Goal: Information Seeking & Learning: Check status

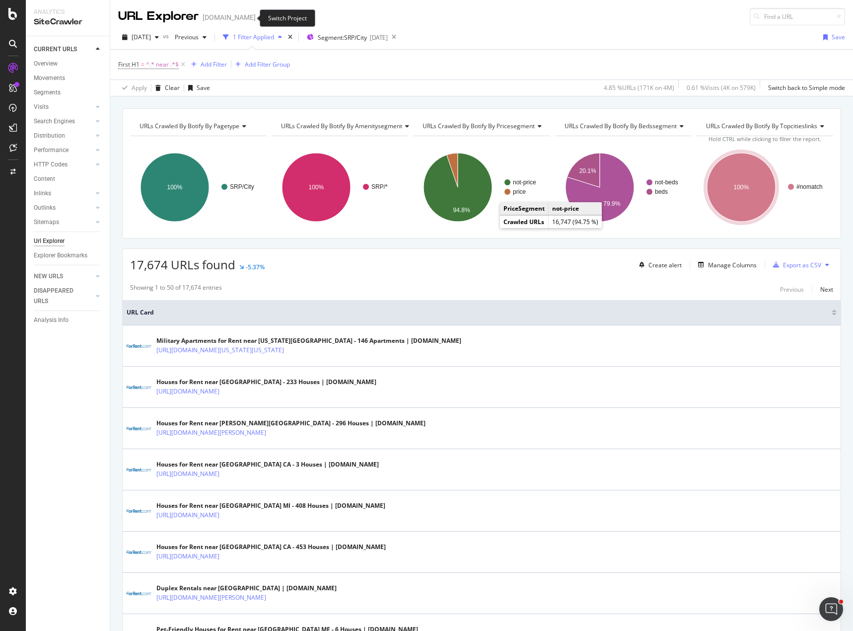
click at [260, 15] on icon "arrow-right-arrow-left" at bounding box center [263, 17] width 6 height 7
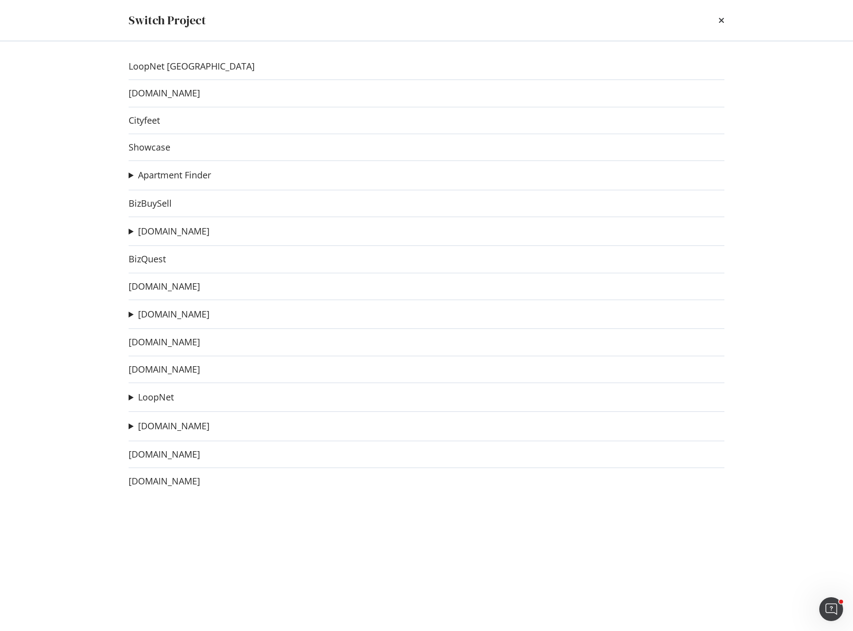
click at [130, 314] on summary "[DOMAIN_NAME]" at bounding box center [169, 314] width 81 height 13
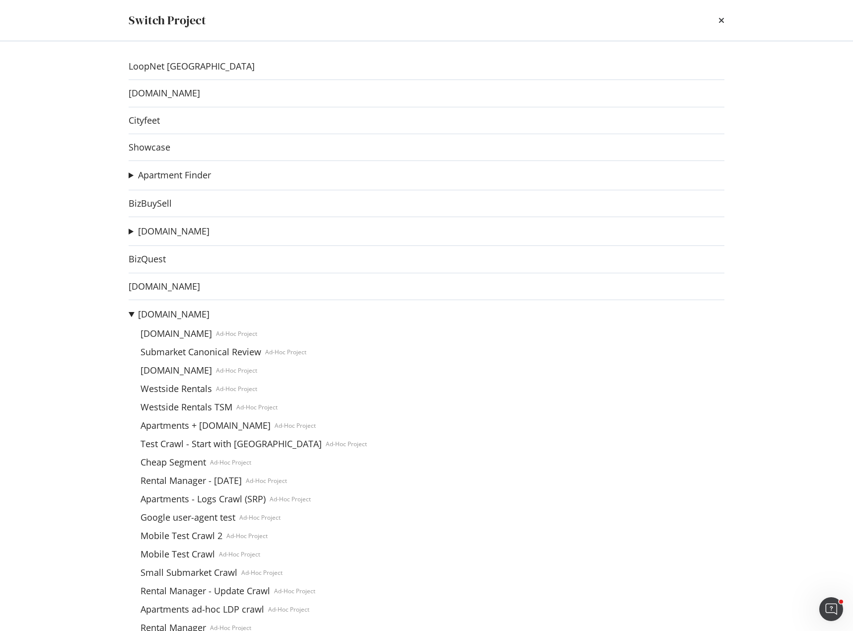
click at [114, 356] on div "LoopNet Canada [DOMAIN_NAME] Cityfeet Showcase Apartment Finder ApartmentFinder…" at bounding box center [427, 335] width 636 height 589
click at [168, 315] on link "[DOMAIN_NAME]" at bounding box center [174, 314] width 72 height 10
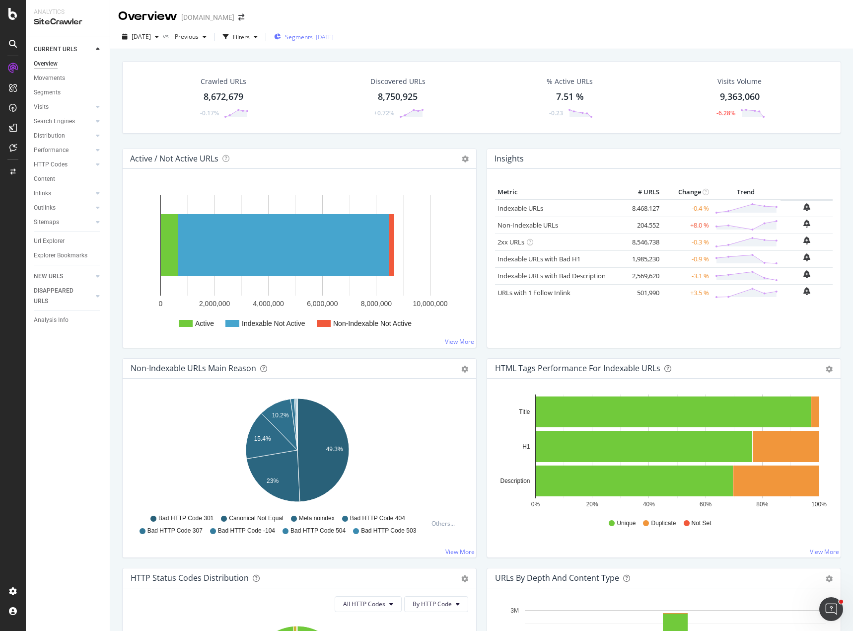
click at [306, 33] on span "Segments" at bounding box center [299, 37] width 28 height 8
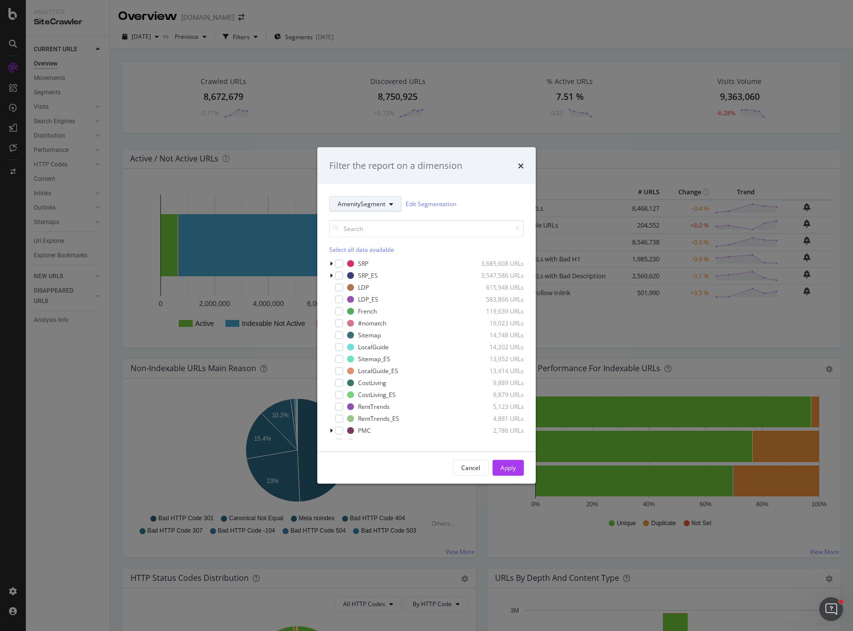
click at [379, 203] on span "AmenitySegment" at bounding box center [362, 204] width 48 height 8
click at [366, 312] on span "[GEOGRAPHIC_DATA]" at bounding box center [370, 312] width 64 height 9
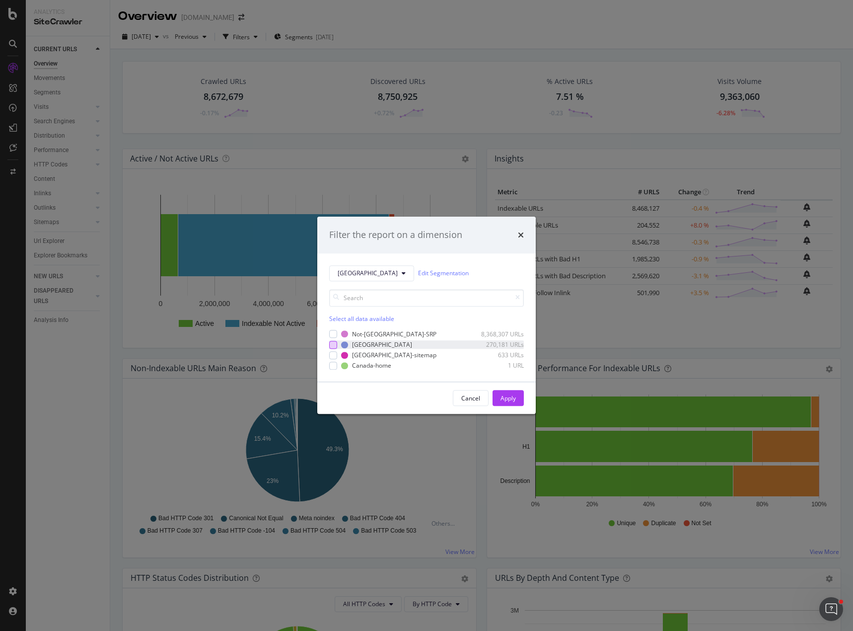
click at [335, 343] on div "modal" at bounding box center [333, 345] width 8 height 8
click at [512, 393] on div "Apply" at bounding box center [508, 398] width 15 height 15
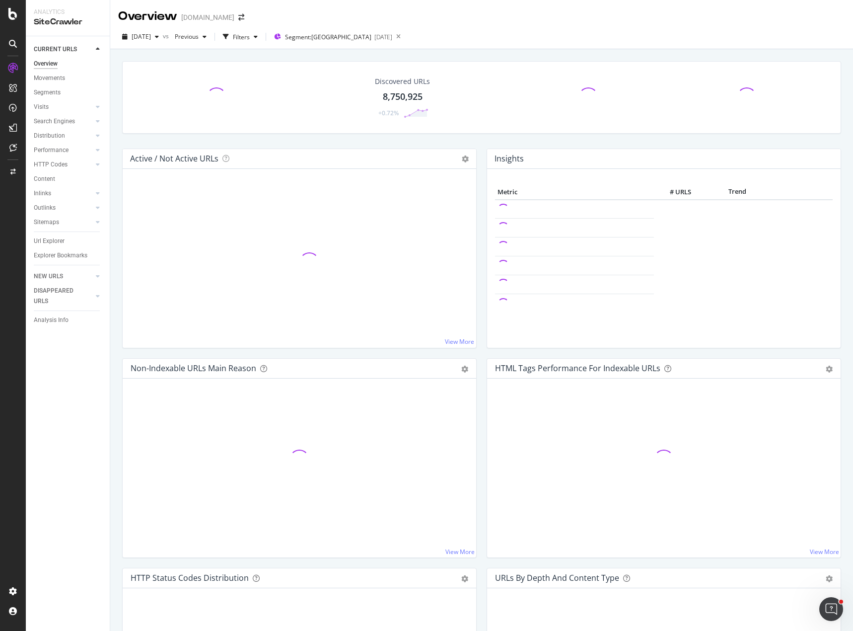
click at [403, 144] on div "Discovered URLs 8,750,925 +0.72%" at bounding box center [481, 104] width 729 height 87
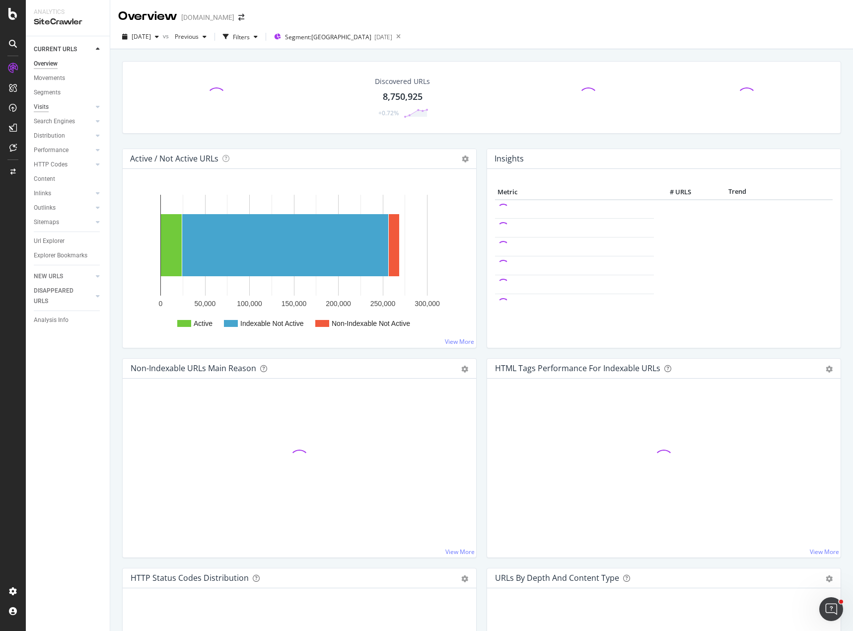
click at [43, 106] on div "Visits" at bounding box center [41, 107] width 15 height 10
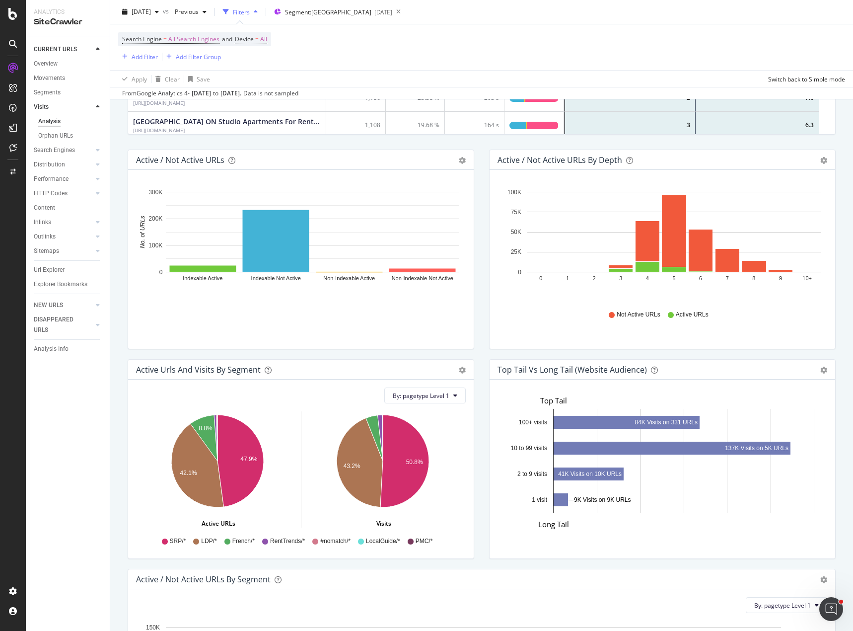
scroll to position [291, 692]
click at [238, 459] on icon "A chart." at bounding box center [241, 461] width 46 height 92
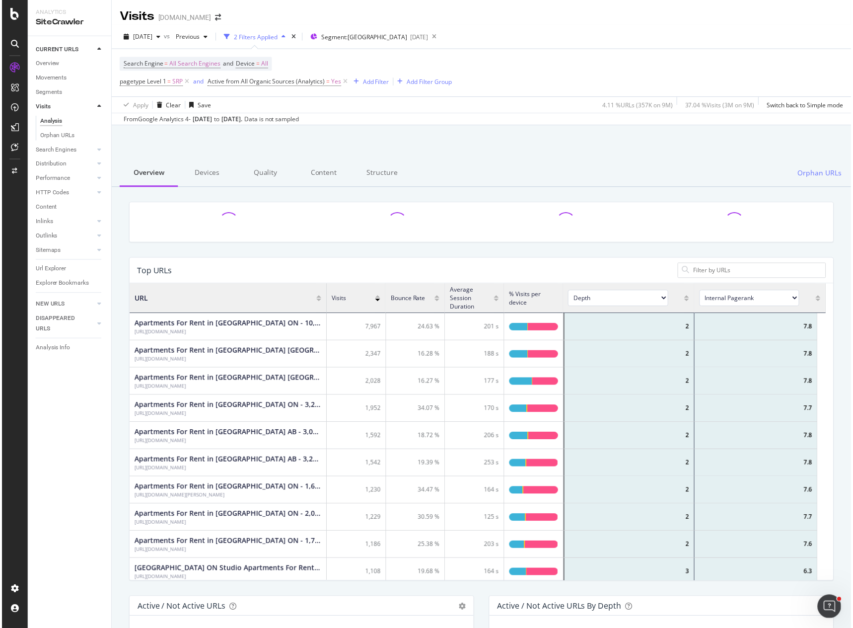
scroll to position [291, 692]
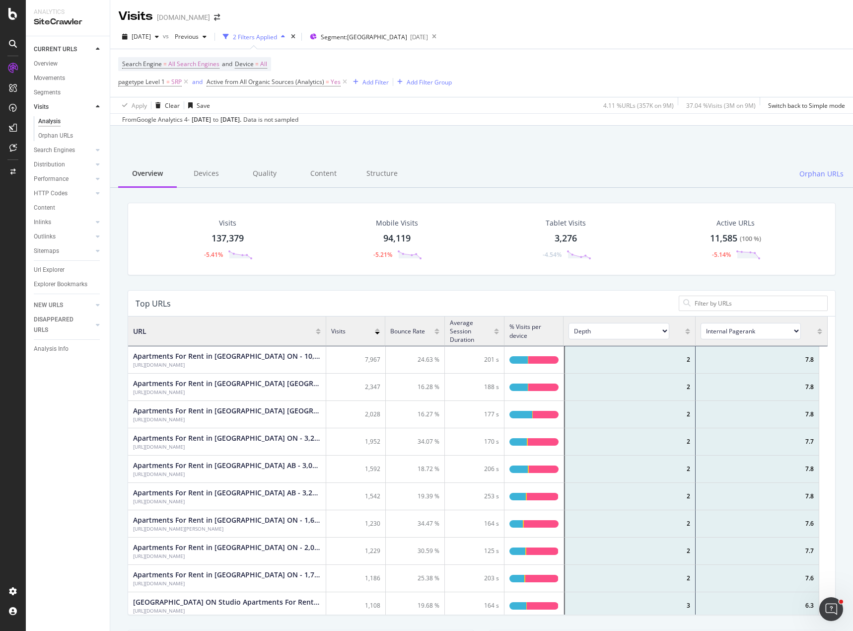
click at [504, 106] on div "Apply Clear Save 4.11 % URLs ( 357K on 9M ) 37.04 % Visits ( 3M on 9M ) Switch …" at bounding box center [481, 105] width 743 height 16
